Goal: Task Accomplishment & Management: Use online tool/utility

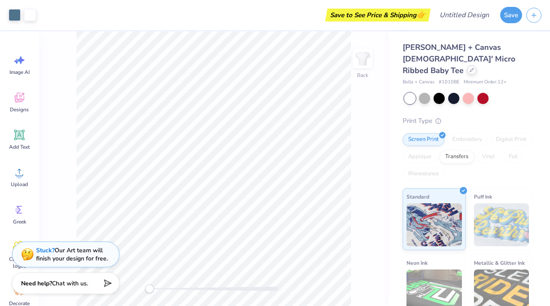
click at [474, 65] on div at bounding box center [471, 69] width 9 height 9
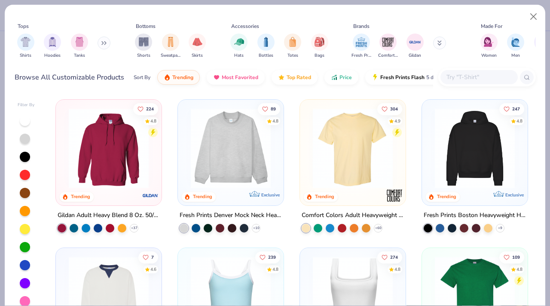
click at [233, 172] on img at bounding box center [231, 148] width 89 height 80
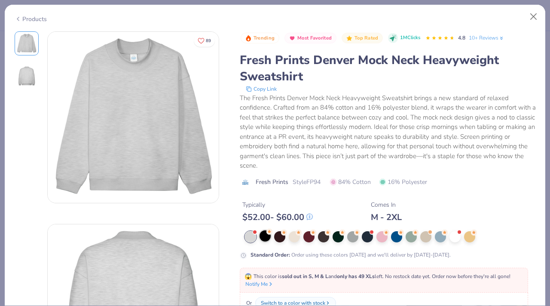
click at [266, 242] on div at bounding box center [265, 235] width 11 height 11
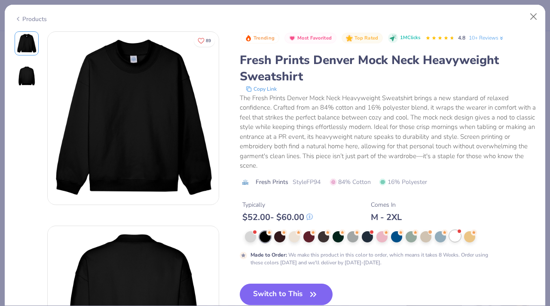
click at [458, 236] on div at bounding box center [455, 235] width 11 height 11
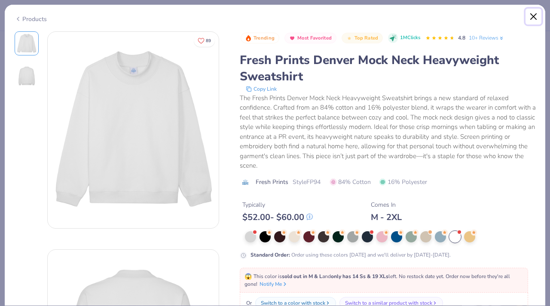
click at [532, 15] on button "Close" at bounding box center [534, 17] width 16 height 16
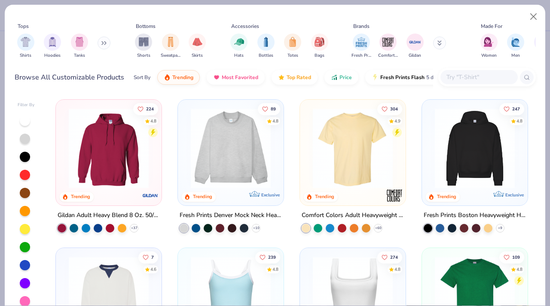
click at [243, 162] on img at bounding box center [231, 148] width 89 height 80
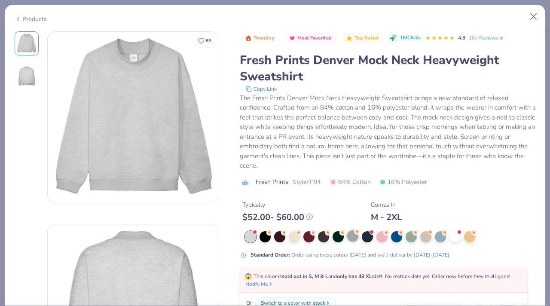
click at [356, 236] on div at bounding box center [352, 235] width 11 height 11
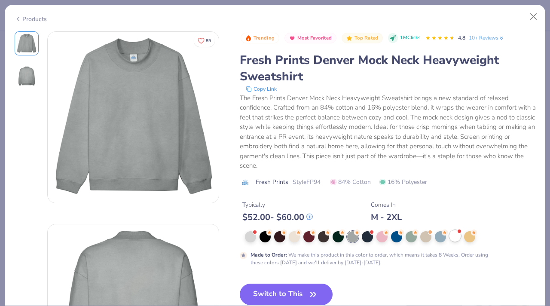
click at [456, 241] on div at bounding box center [455, 235] width 11 height 11
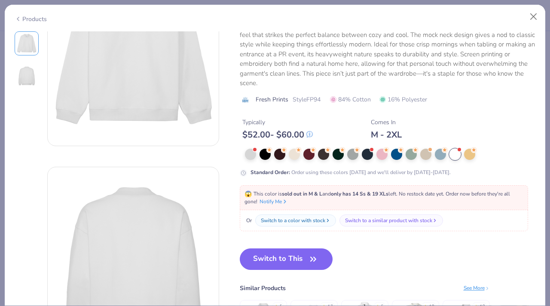
scroll to position [89, 0]
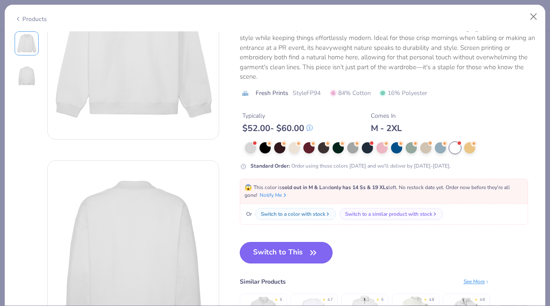
click at [292, 252] on button "Switch to This" at bounding box center [286, 252] width 93 height 21
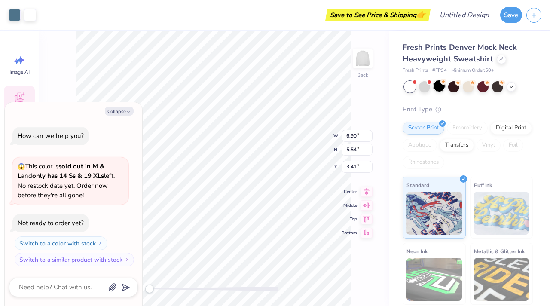
click at [440, 85] on div at bounding box center [439, 85] width 11 height 11
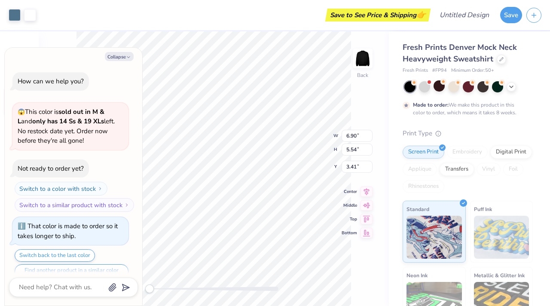
scroll to position [17, 0]
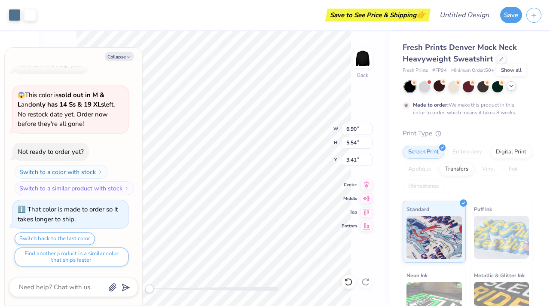
click at [509, 86] on icon at bounding box center [511, 86] width 7 height 7
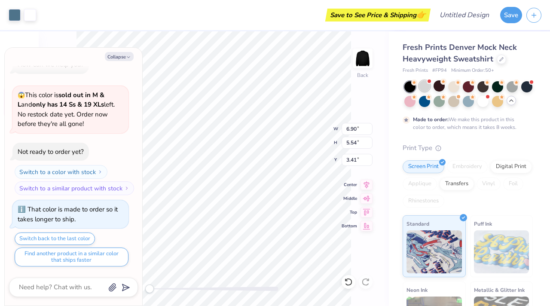
click at [425, 88] on div at bounding box center [424, 85] width 11 height 11
type textarea "x"
type input "2.37"
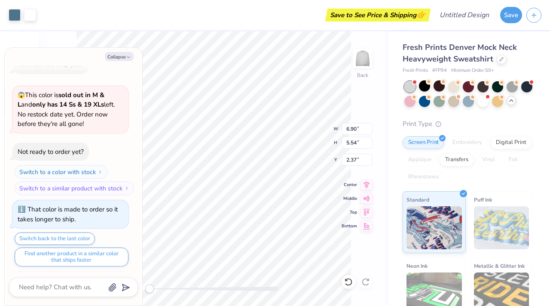
scroll to position [181, 0]
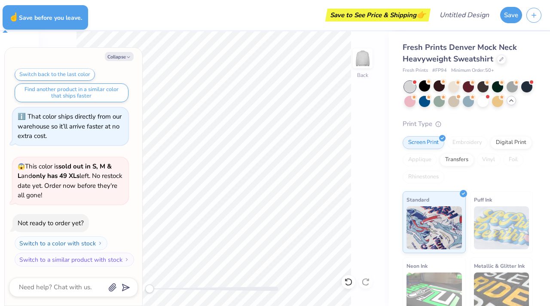
type textarea "x"
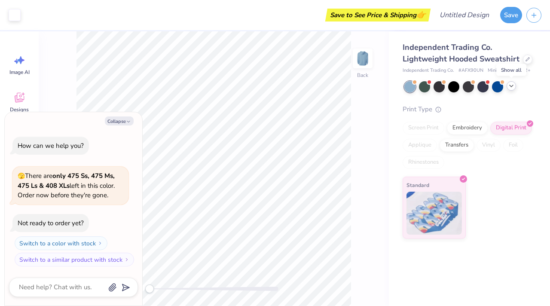
click at [509, 87] on icon at bounding box center [511, 86] width 7 height 7
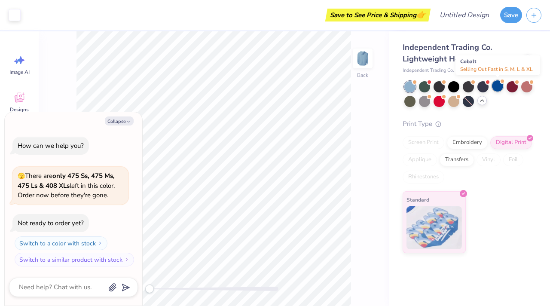
click at [498, 85] on div at bounding box center [497, 85] width 11 height 11
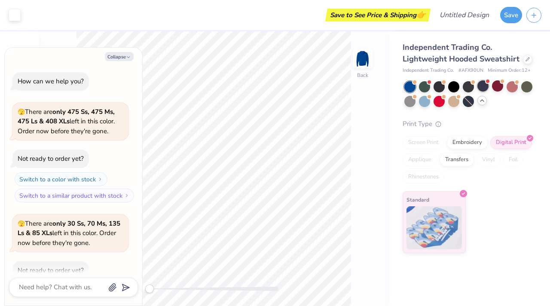
scroll to position [47, 0]
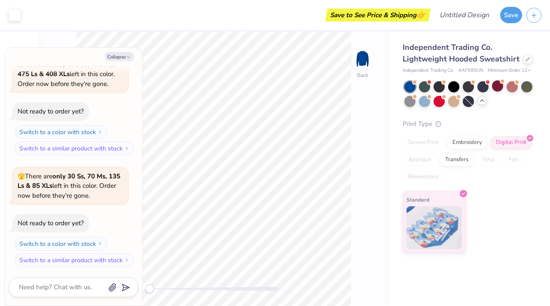
click at [412, 86] on div at bounding box center [410, 86] width 11 height 11
click at [454, 88] on div at bounding box center [453, 85] width 11 height 11
click at [420, 100] on div at bounding box center [424, 100] width 11 height 11
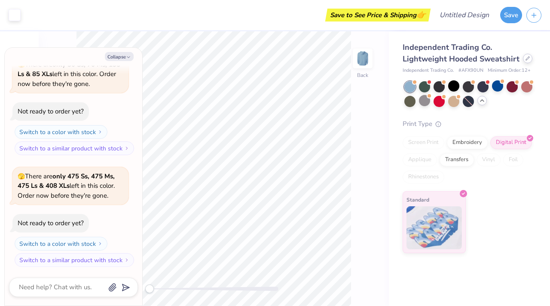
click at [531, 58] on div at bounding box center [527, 58] width 9 height 9
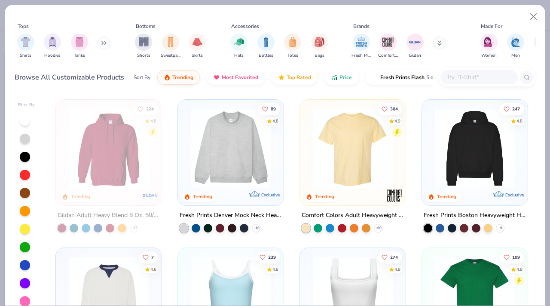
click at [349, 145] on img at bounding box center [353, 148] width 89 height 80
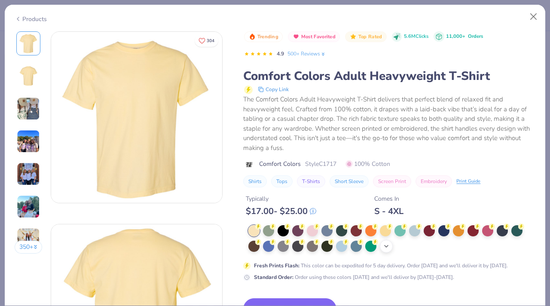
click at [390, 246] on icon at bounding box center [386, 246] width 7 height 7
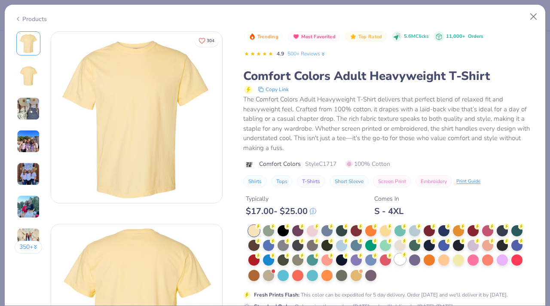
click at [398, 258] on div at bounding box center [400, 259] width 11 height 11
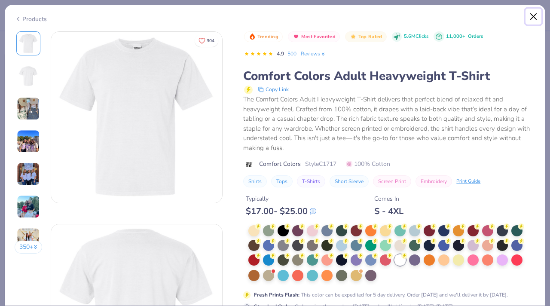
click at [531, 15] on button "Close" at bounding box center [534, 17] width 16 height 16
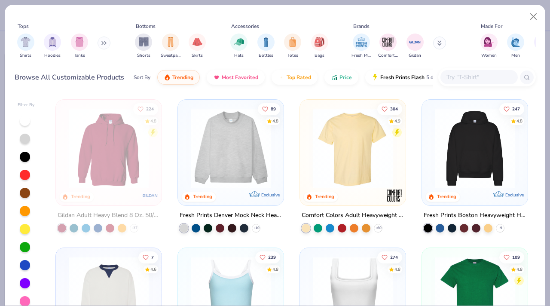
click at [373, 155] on img at bounding box center [353, 148] width 89 height 80
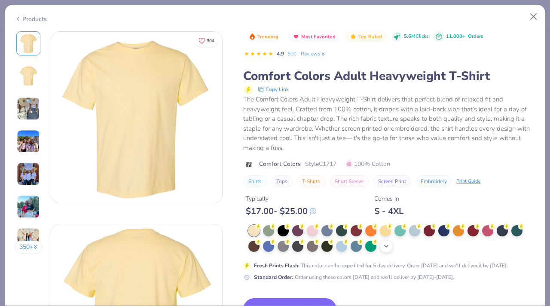
click at [391, 247] on div "+ 38" at bounding box center [386, 246] width 13 height 13
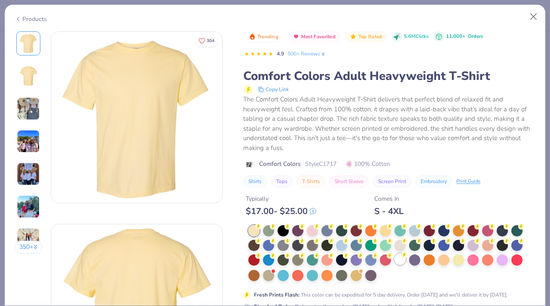
click at [402, 261] on div at bounding box center [400, 259] width 11 height 11
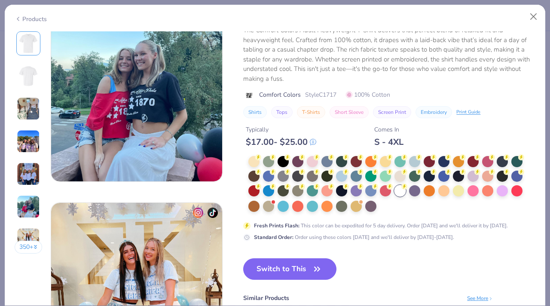
scroll to position [975, 0]
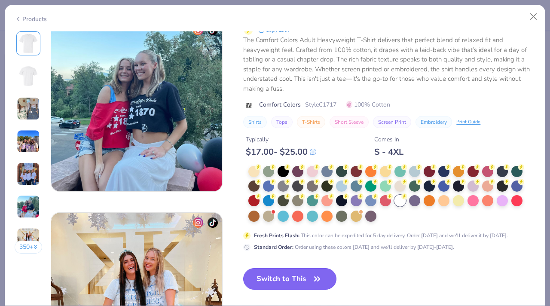
click at [301, 281] on button "Switch to This" at bounding box center [289, 278] width 93 height 21
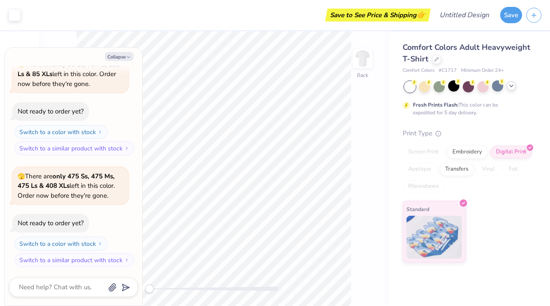
type textarea "x"
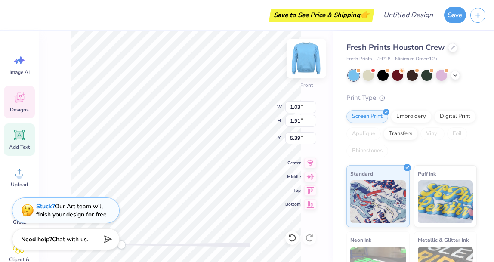
click at [304, 67] on img at bounding box center [306, 58] width 34 height 34
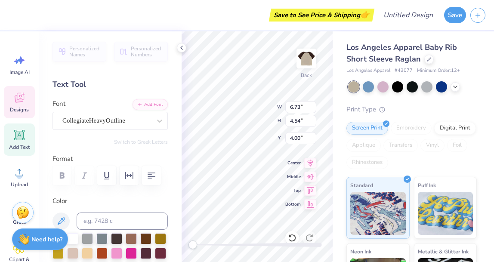
scroll to position [7, 1]
type textarea "2"
type textarea "1912"
click at [287, 115] on div "Back W 1.89 1.89 " H 0.63 0.63 " Y 1.75 1.75 " Center Middle Top Bottom" at bounding box center [256, 146] width 151 height 230
type textarea "NDS"
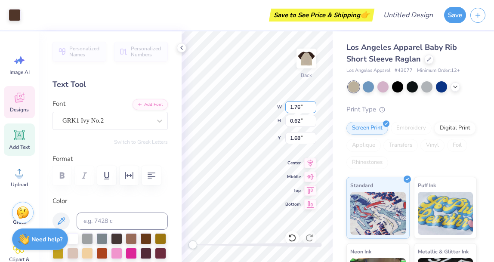
click at [289, 113] on div "Back W 1.76 1.76 " H 0.62 0.62 " Y 1.68 1.68 " Center Middle Top Bottom" at bounding box center [256, 146] width 151 height 230
type textarea "N"
click at [112, 125] on div "GRK1 Ivy No.2" at bounding box center [106, 120] width 90 height 13
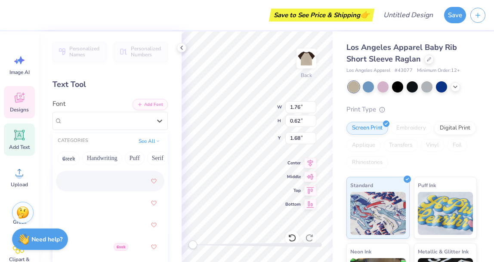
scroll to position [183, 0]
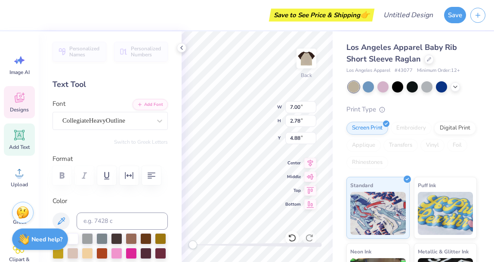
type input "7.00"
type input "2.78"
type input "4.88"
click at [98, 121] on div "CollegiateHeavyOutline" at bounding box center [106, 120] width 90 height 13
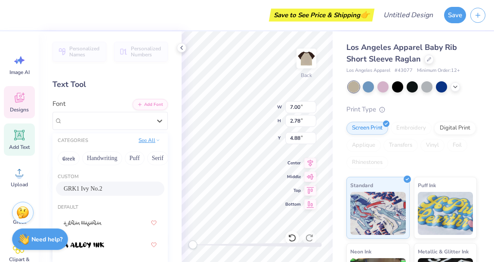
click at [143, 138] on button "See All" at bounding box center [149, 140] width 27 height 9
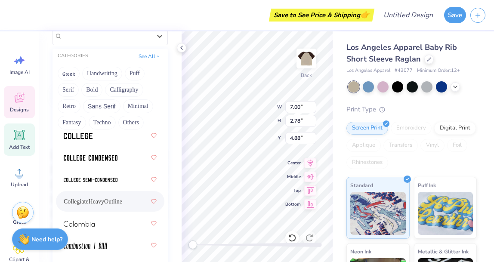
scroll to position [1632, 0]
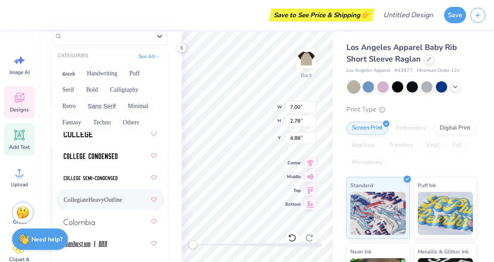
click at [121, 201] on span "CollegiateHeavyOutline" at bounding box center [93, 199] width 58 height 9
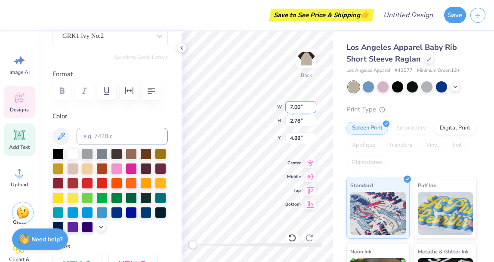
type input "0.55"
type input "0.62"
type input "1.61"
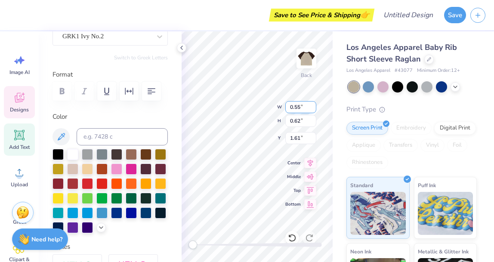
scroll to position [7, 1]
